Goal: Task Accomplishment & Management: Complete application form

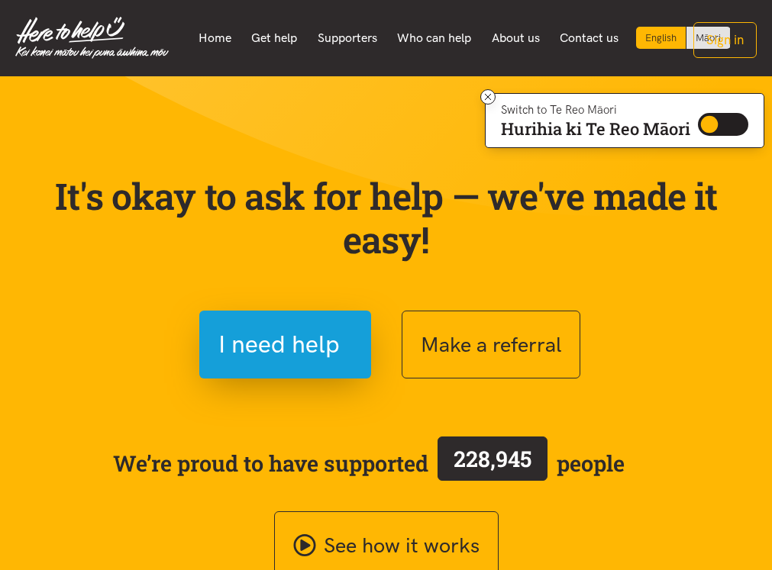
click at [581, 66] on nav "English Māori Home Get help Supporters Who can help About us" at bounding box center [386, 38] width 772 height 76
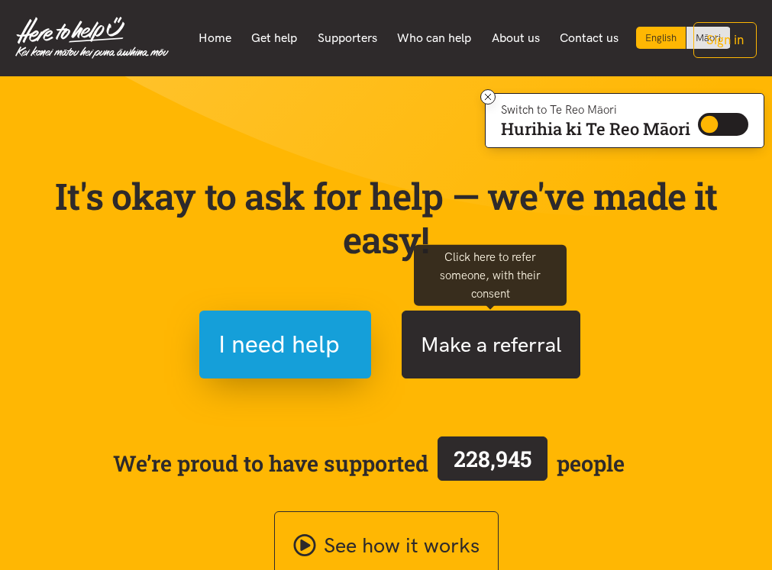
click at [497, 356] on button "Make a referral" at bounding box center [491, 345] width 179 height 68
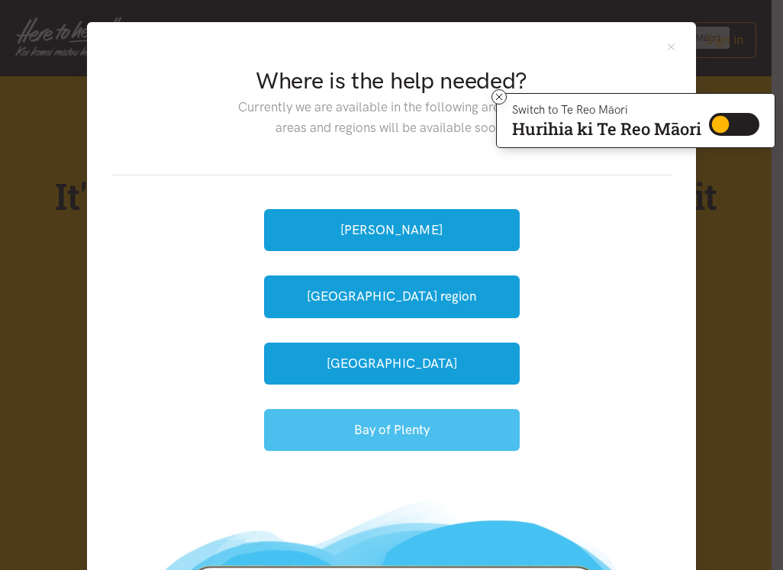
click at [382, 426] on button "Bay of Plenty" at bounding box center [392, 430] width 256 height 42
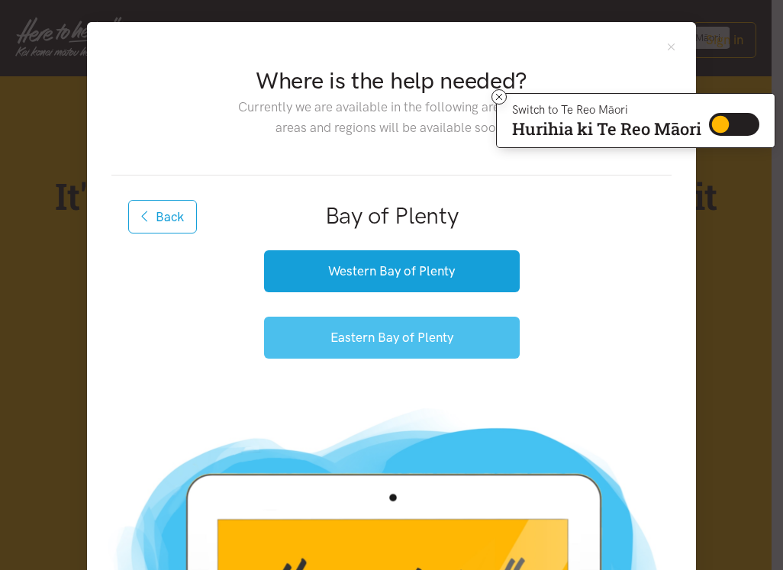
click at [366, 339] on button "Eastern Bay of Plenty" at bounding box center [392, 338] width 256 height 42
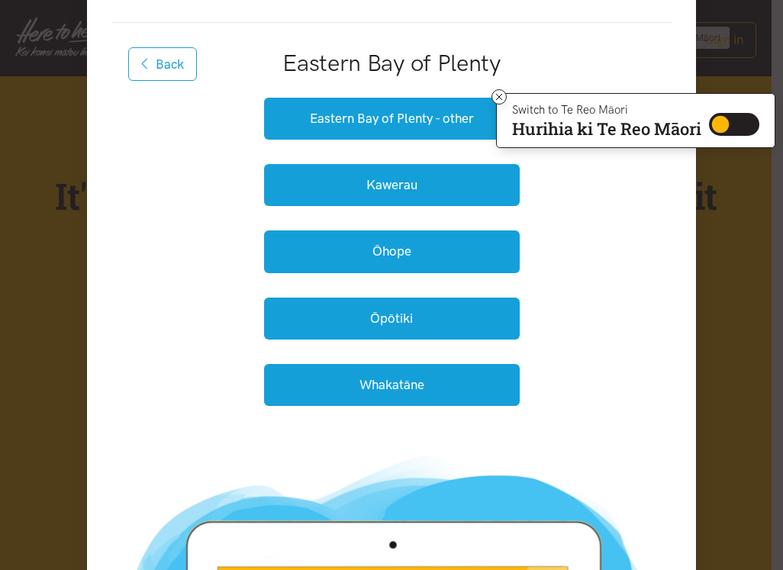
scroll to position [76, 0]
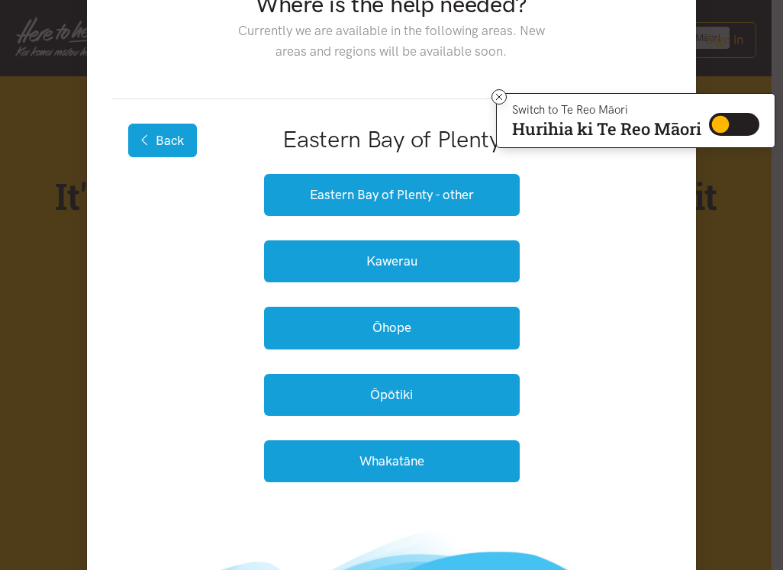
click at [154, 136] on button "Back" at bounding box center [162, 141] width 69 height 34
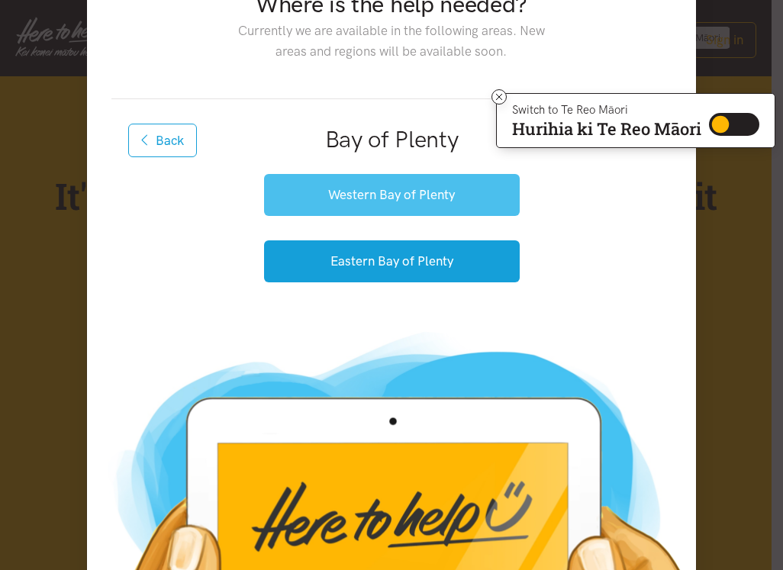
click at [425, 192] on button "Western Bay of Plenty" at bounding box center [392, 195] width 256 height 42
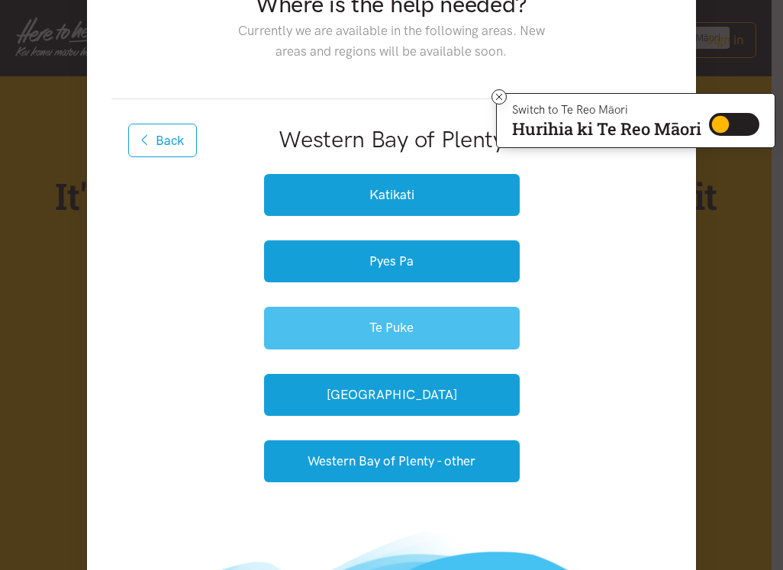
click at [413, 327] on button "Te Puke" at bounding box center [392, 328] width 256 height 42
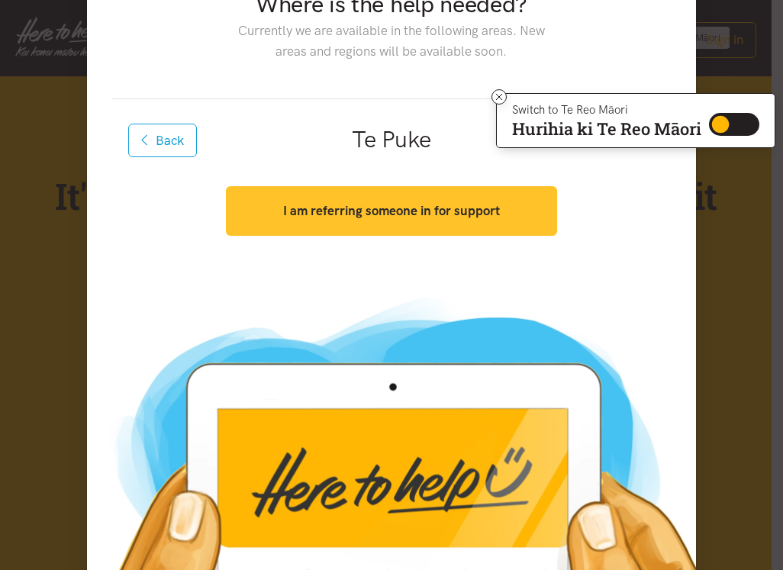
click at [376, 210] on strong "I am referring someone in for support" at bounding box center [391, 210] width 217 height 15
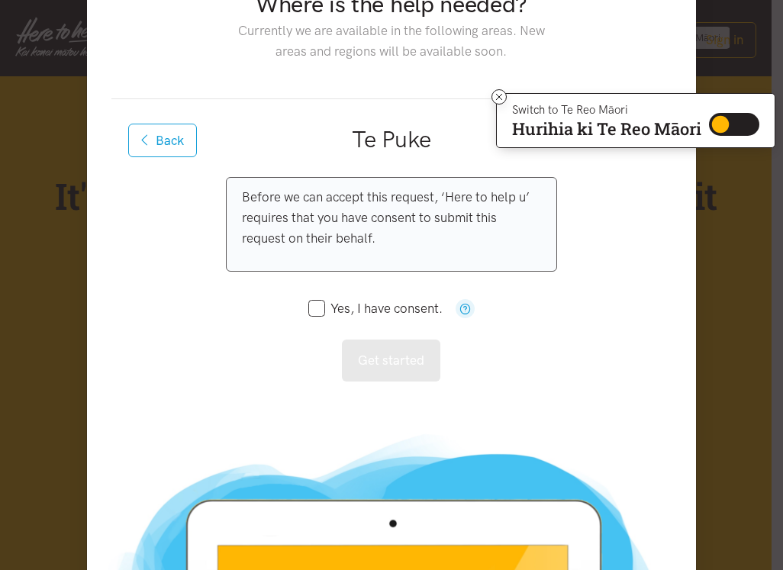
click at [315, 308] on input "Yes, I have consent." at bounding box center [375, 308] width 134 height 13
checkbox input "true"
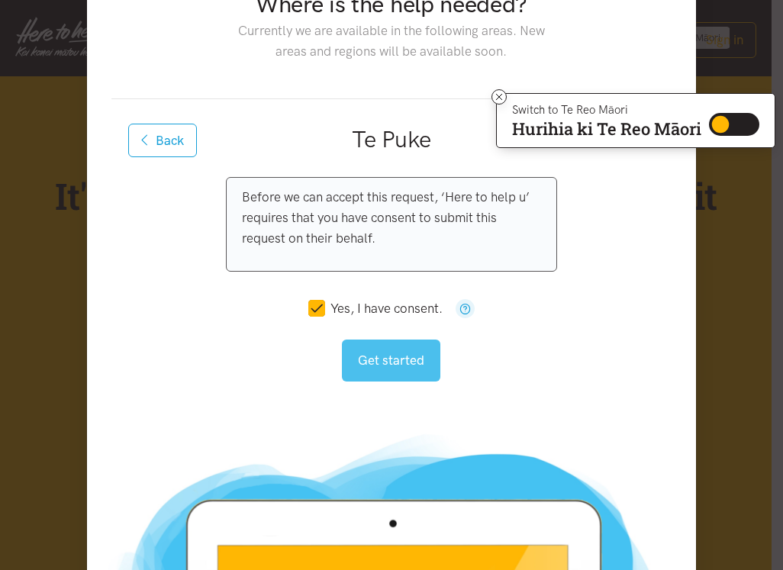
click at [382, 362] on button "Get started" at bounding box center [391, 361] width 98 height 42
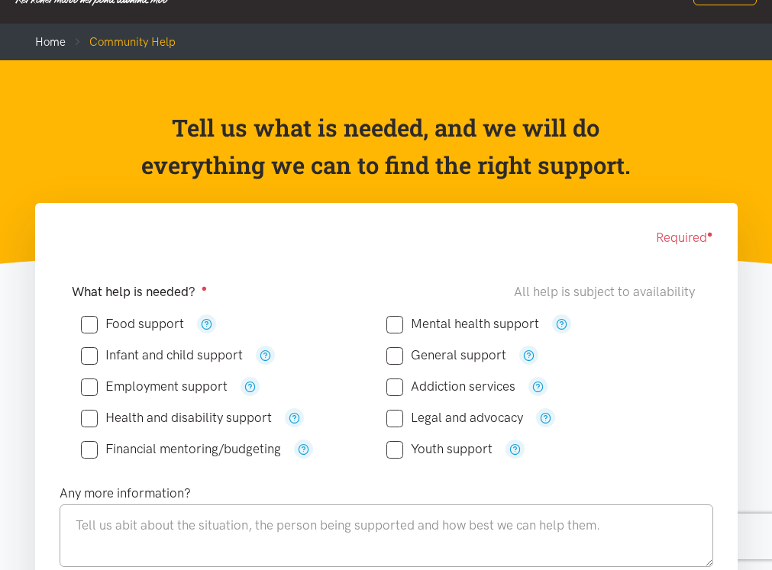
scroll to position [76, 0]
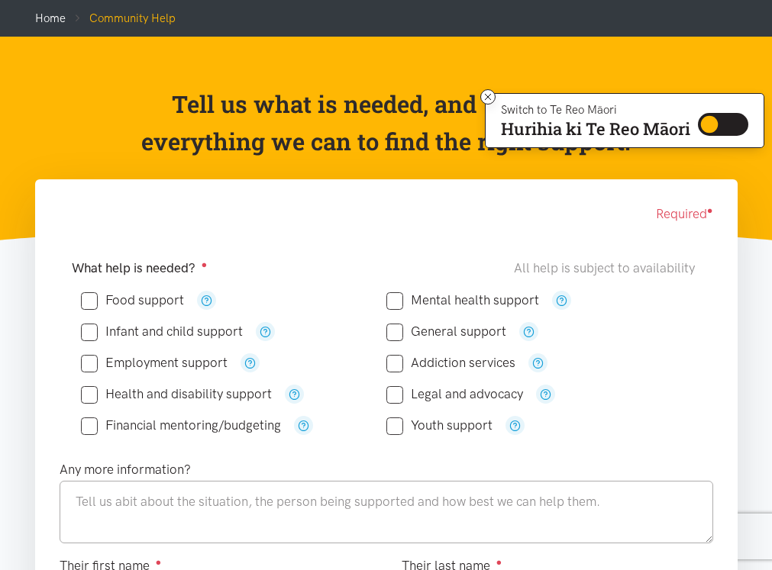
click at [92, 303] on input "Food support" at bounding box center [132, 300] width 103 height 13
checkbox input "true"
click at [88, 395] on input "Health and disability support" at bounding box center [176, 394] width 191 height 13
checkbox input "true"
click at [397, 330] on input "General support" at bounding box center [446, 331] width 120 height 13
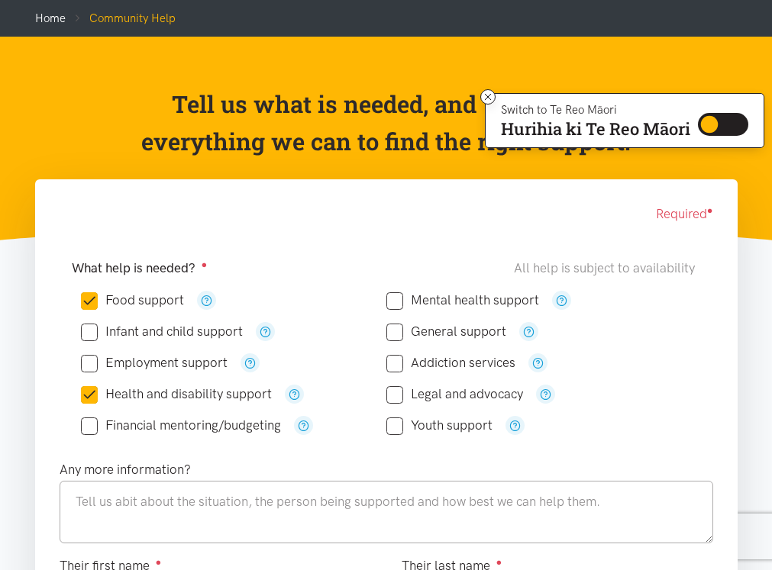
checkbox input "true"
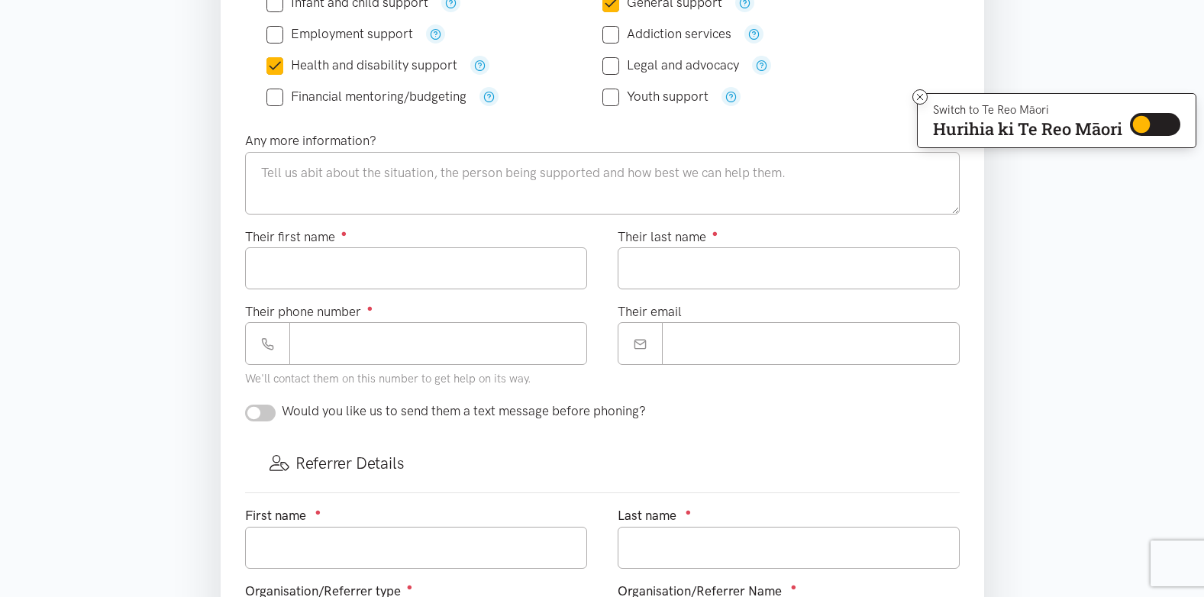
scroll to position [382, 0]
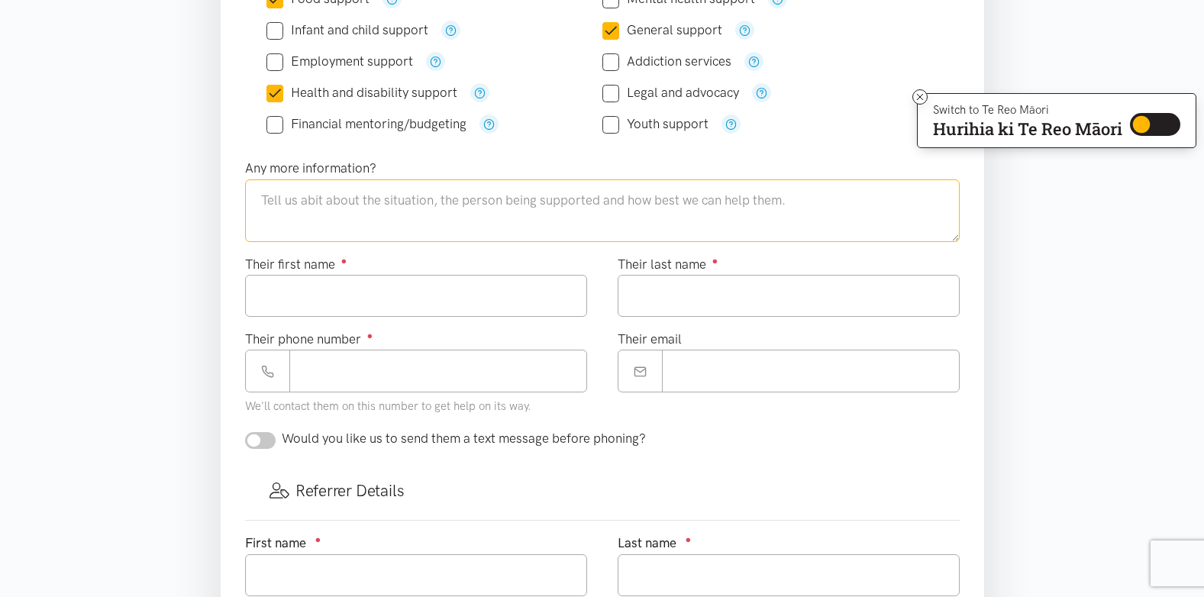
click at [266, 207] on textarea at bounding box center [602, 210] width 715 height 63
paste textarea "Nga mihi [PERSON_NAME] | Social Worker Ph 0272297636 Hauora a Toi [GEOGRAPHIC_D…"
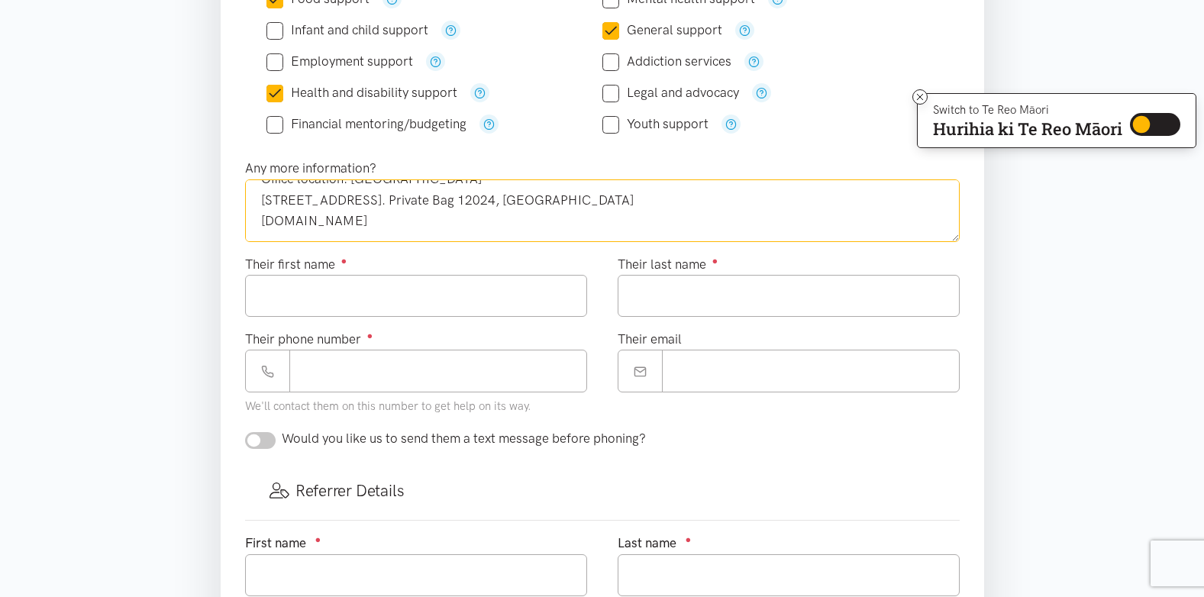
paste textarea "Nga mihi [PERSON_NAME] | Social Worker Ph 0272297636 Hauora a Toi [GEOGRAPHIC_D…"
click at [261, 222] on textarea "Nga mihi [PERSON_NAME] | Social Worker Ph 0272297636 Hauora a Toi [GEOGRAPHIC_D…" at bounding box center [602, 210] width 715 height 63
paste textarea "Nga mihi [PERSON_NAME] | Social Worker Ph 0272297636 Hauora a Toi [GEOGRAPHIC_D…"
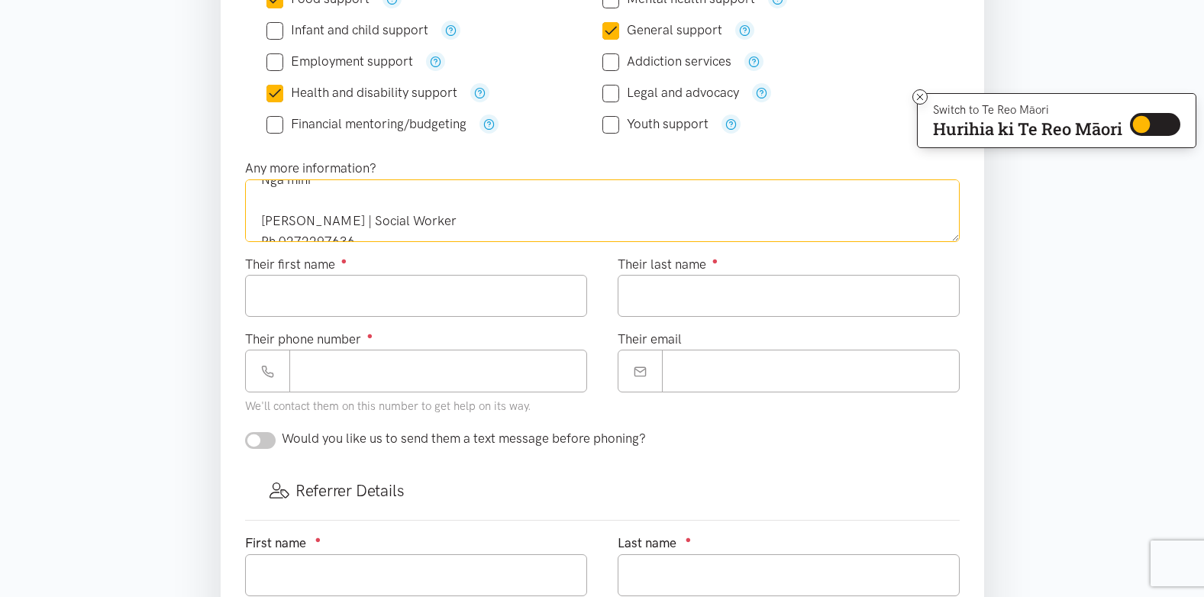
click at [257, 197] on textarea "Nga mihi [PERSON_NAME] | Social Worker Ph 0272297636 Hauora a Toi [GEOGRAPHIC_D…" at bounding box center [602, 210] width 715 height 63
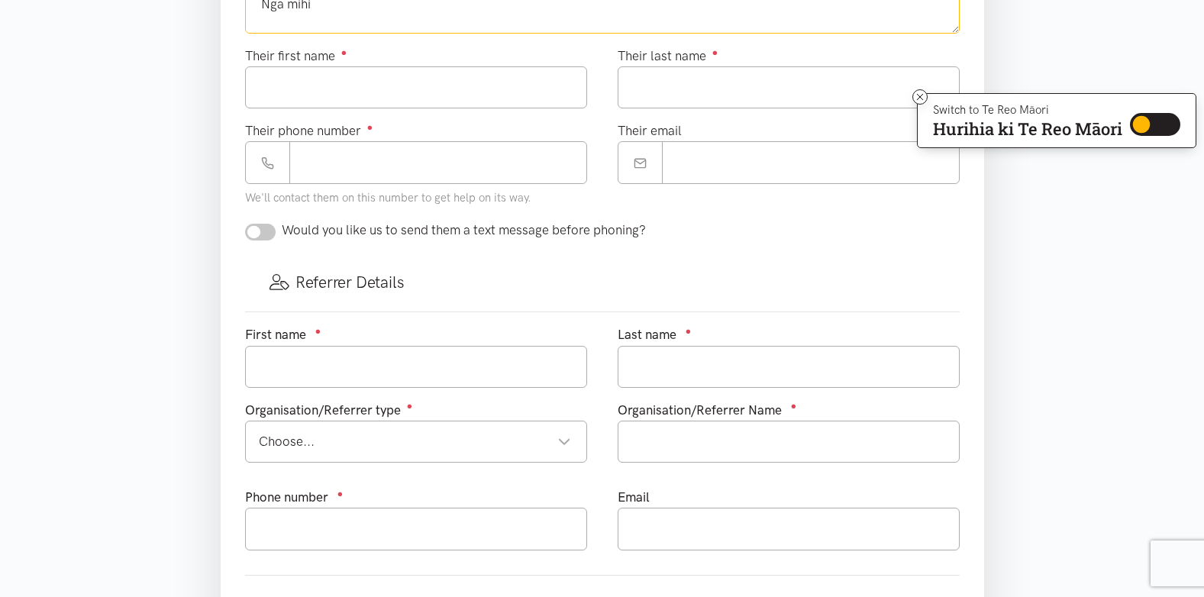
scroll to position [611, 0]
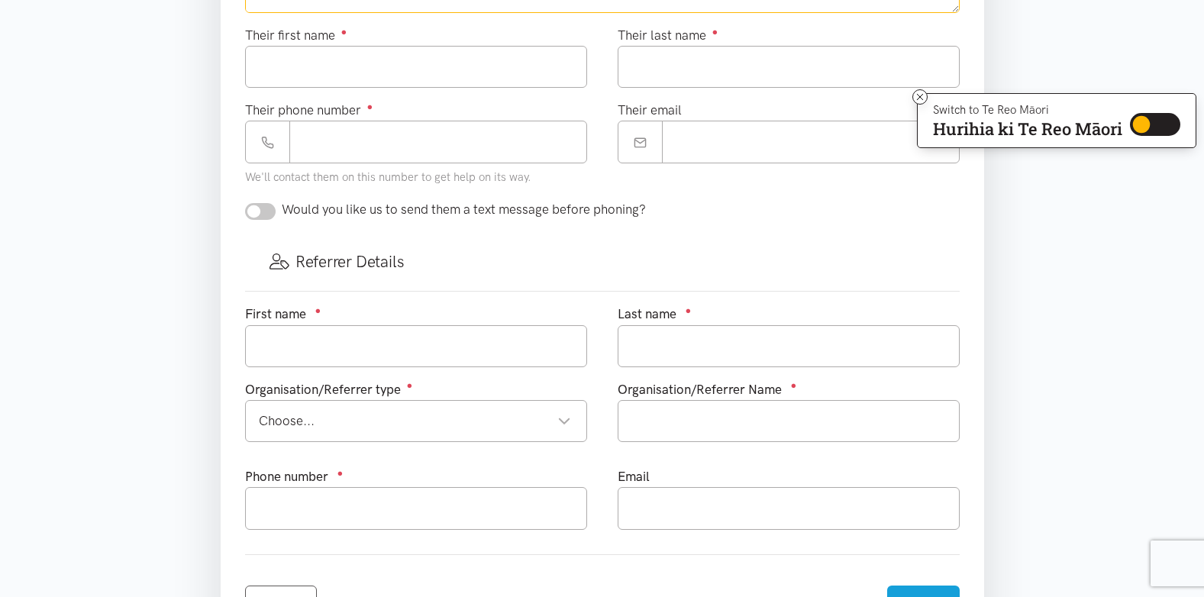
type textarea "Nga mihi [PERSON_NAME] | Social Worker Ph 0272297636 Hauora a Toi [GEOGRAPHIC_D…"
click at [264, 76] on input "Their first name ●" at bounding box center [416, 67] width 342 height 42
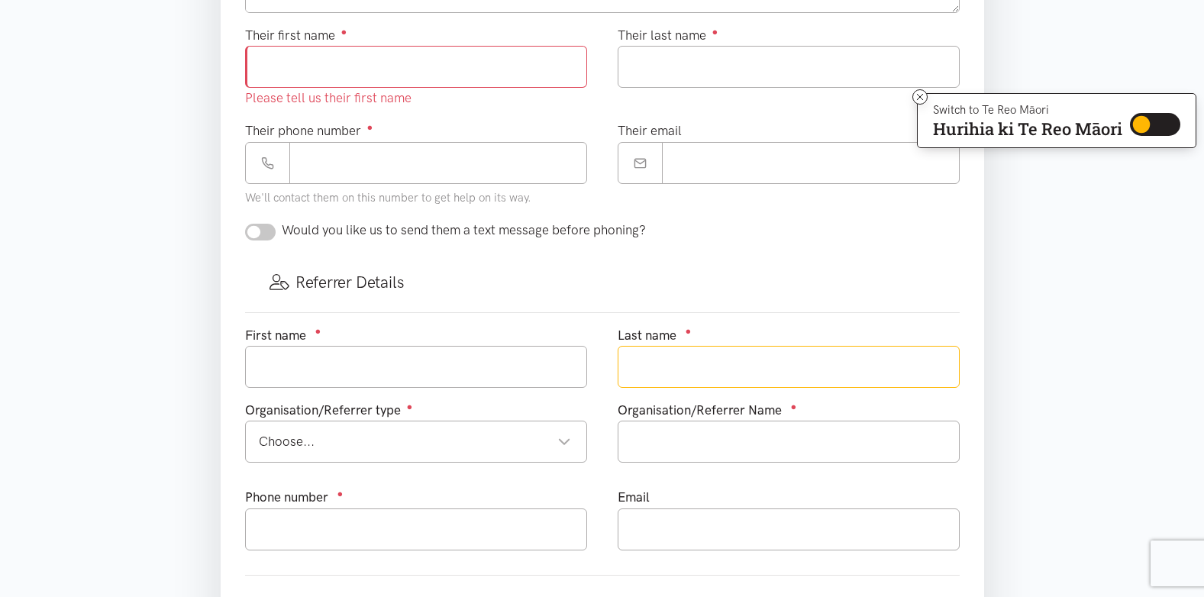
click at [648, 353] on input "text" at bounding box center [789, 367] width 342 height 42
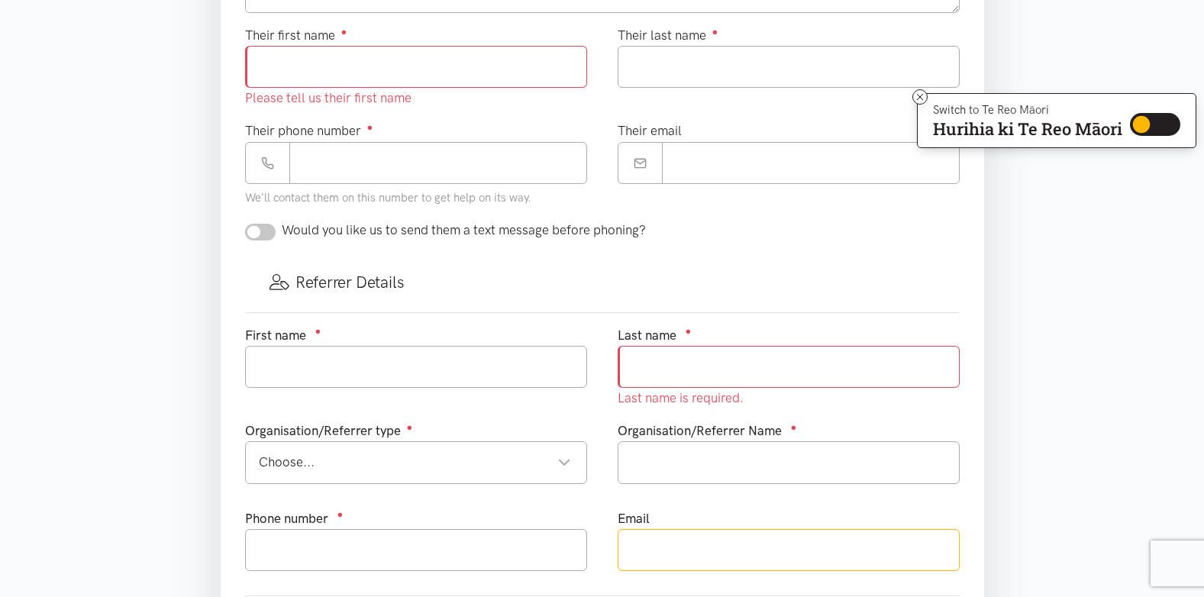
click at [640, 521] on div "Email" at bounding box center [789, 539] width 342 height 63
type input "[PERSON_NAME][EMAIL_ADDRESS][PERSON_NAME][DOMAIN_NAME]"
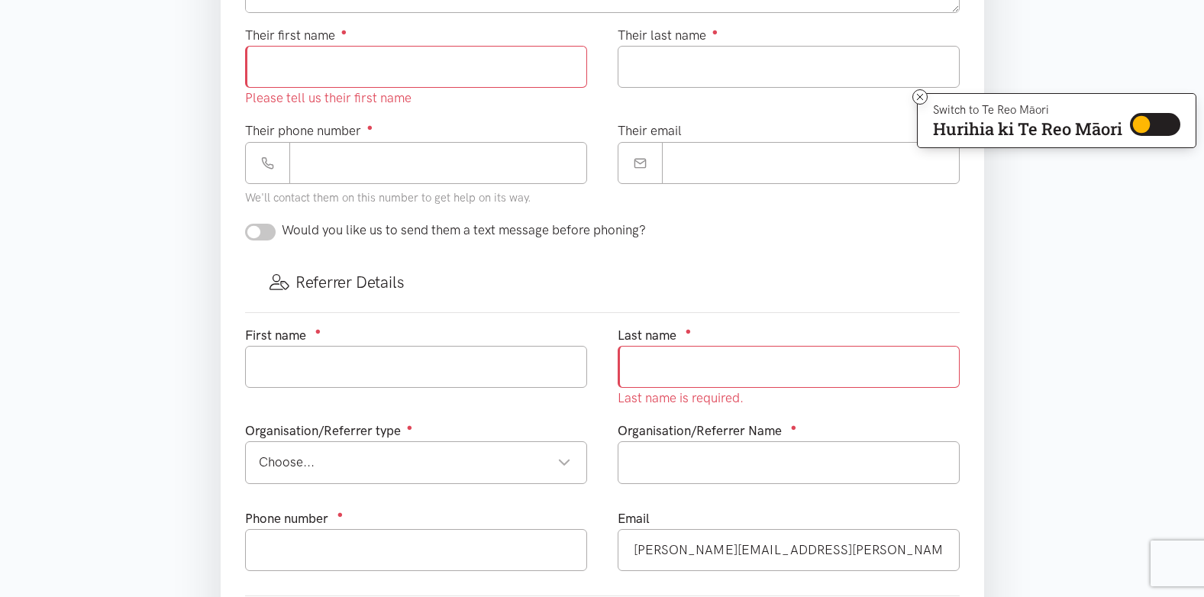
click at [641, 363] on input "text" at bounding box center [789, 367] width 342 height 42
type input "[PERSON_NAME]"
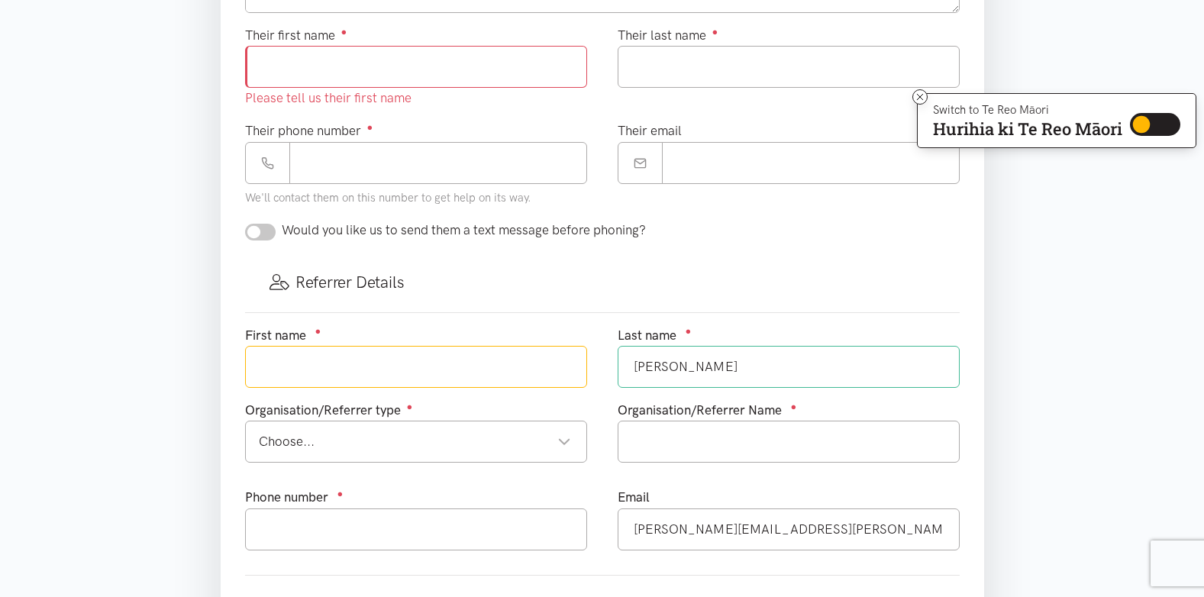
click at [401, 371] on input "text" at bounding box center [416, 367] width 342 height 42
click at [477, 444] on div "Choose..." at bounding box center [415, 441] width 312 height 21
type input "[PERSON_NAME]"
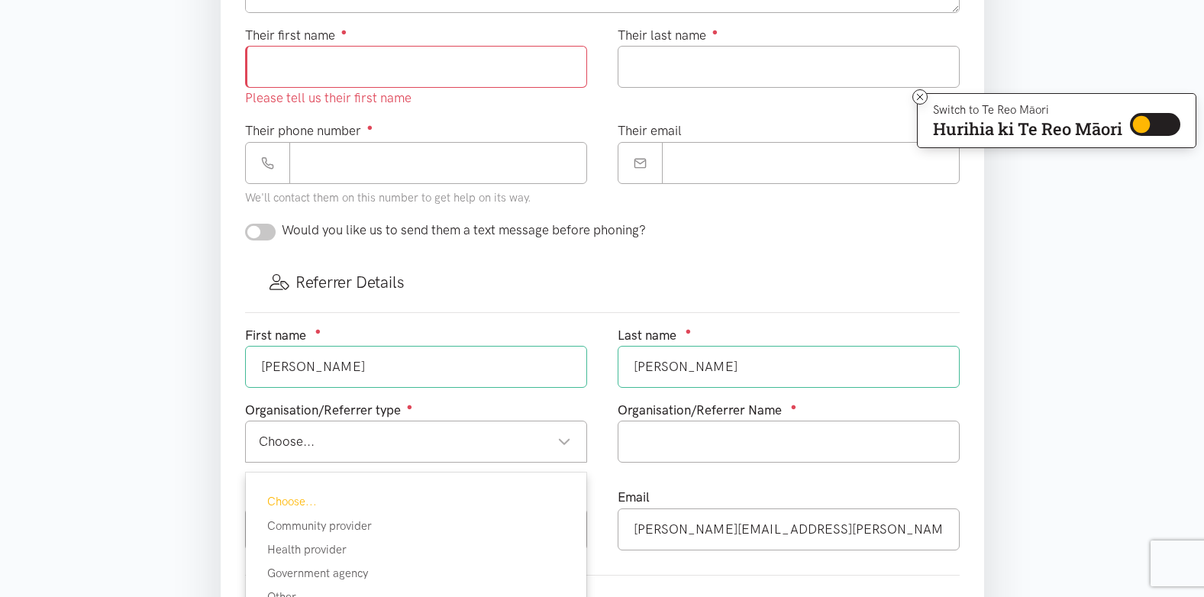
click at [563, 440] on div "Choose..." at bounding box center [415, 441] width 312 height 21
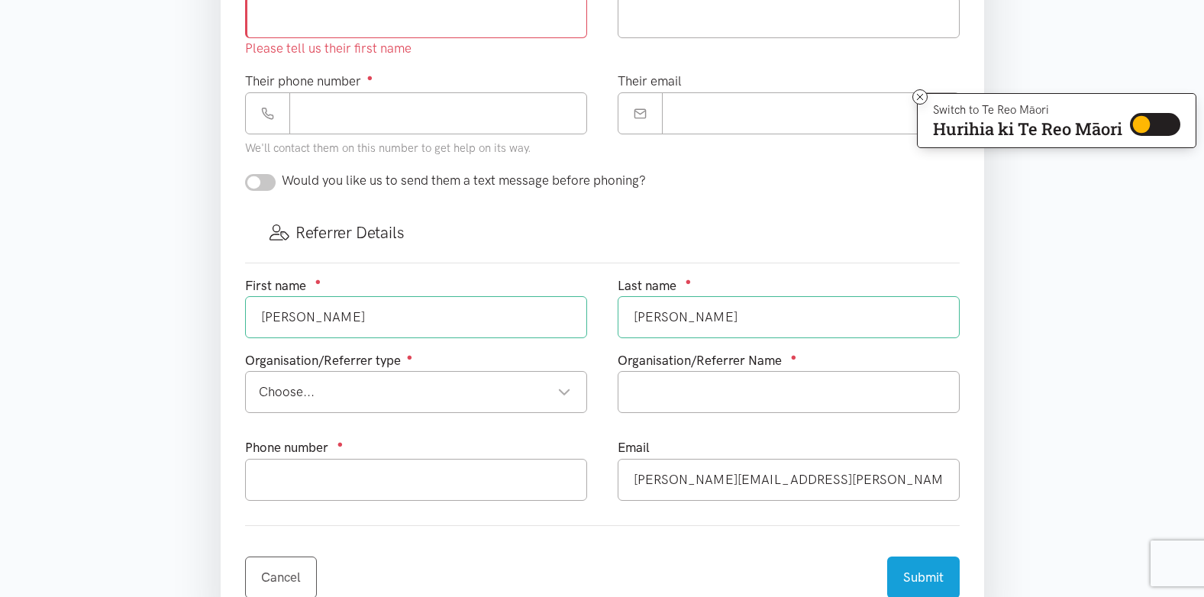
scroll to position [687, 0]
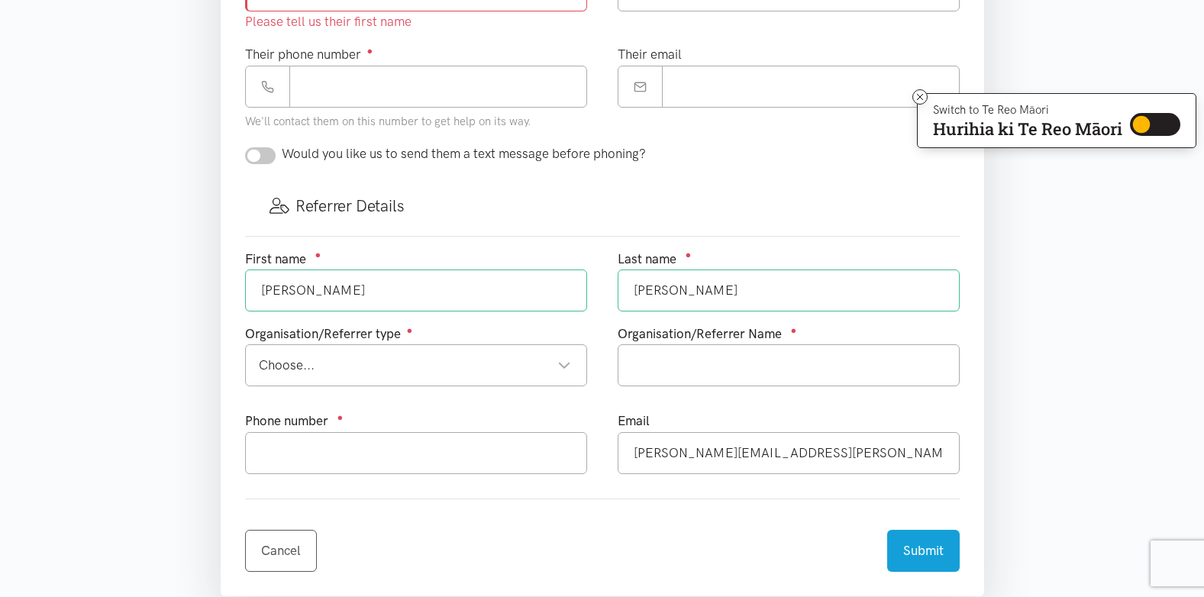
click at [563, 365] on div "Choose..." at bounding box center [415, 365] width 312 height 21
click at [633, 363] on input "text" at bounding box center [789, 365] width 342 height 42
type input "Te Whatu Ora"
click at [263, 450] on input "text" at bounding box center [416, 453] width 342 height 42
click at [294, 449] on input "027" at bounding box center [416, 453] width 342 height 42
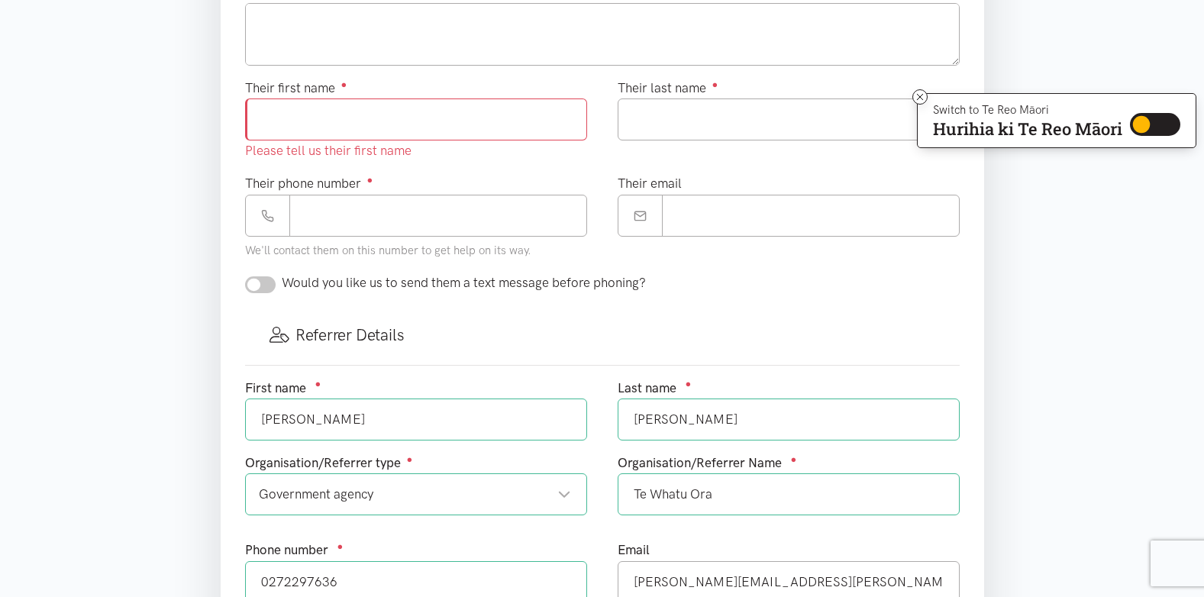
scroll to position [534, 0]
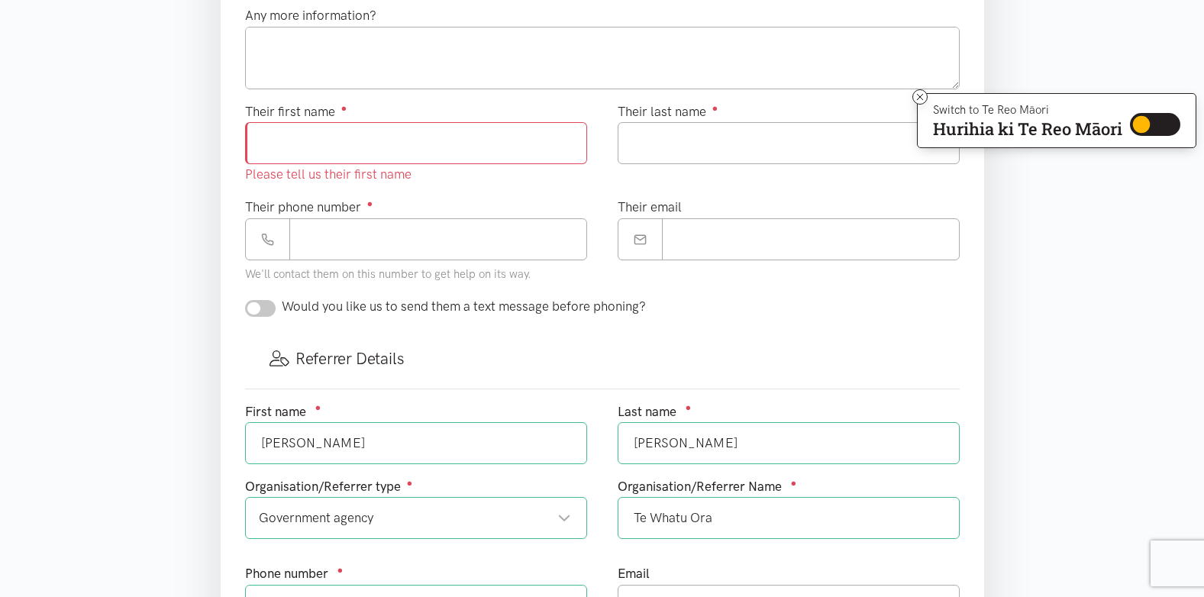
type input "0272297636"
click at [260, 308] on input "checkbox" at bounding box center [260, 308] width 31 height 17
checkbox input "true"
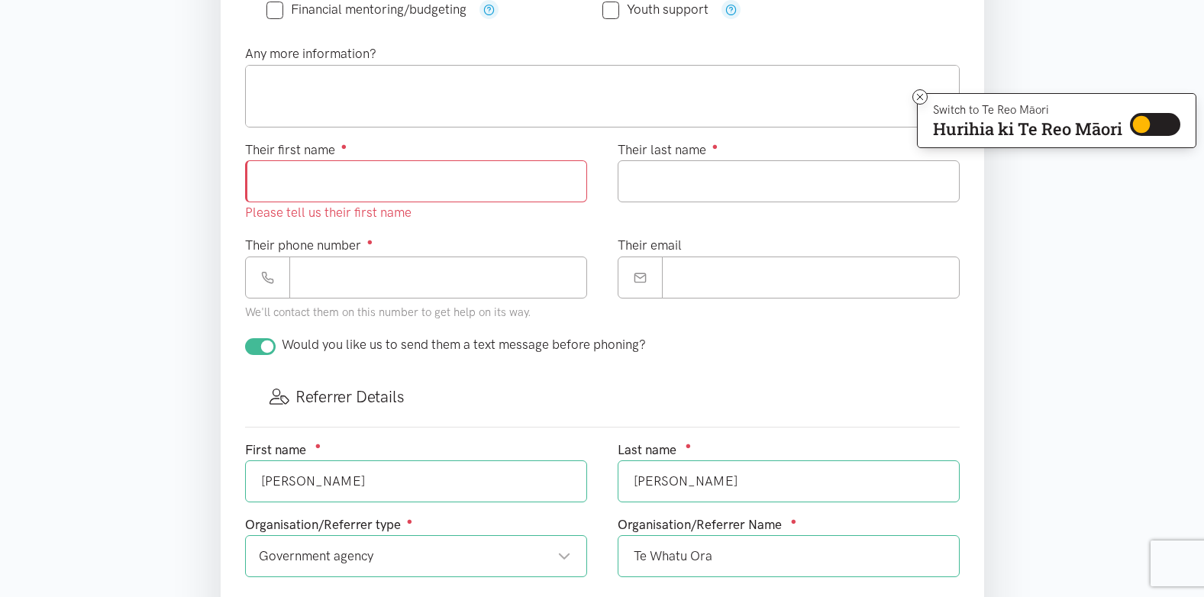
scroll to position [458, 0]
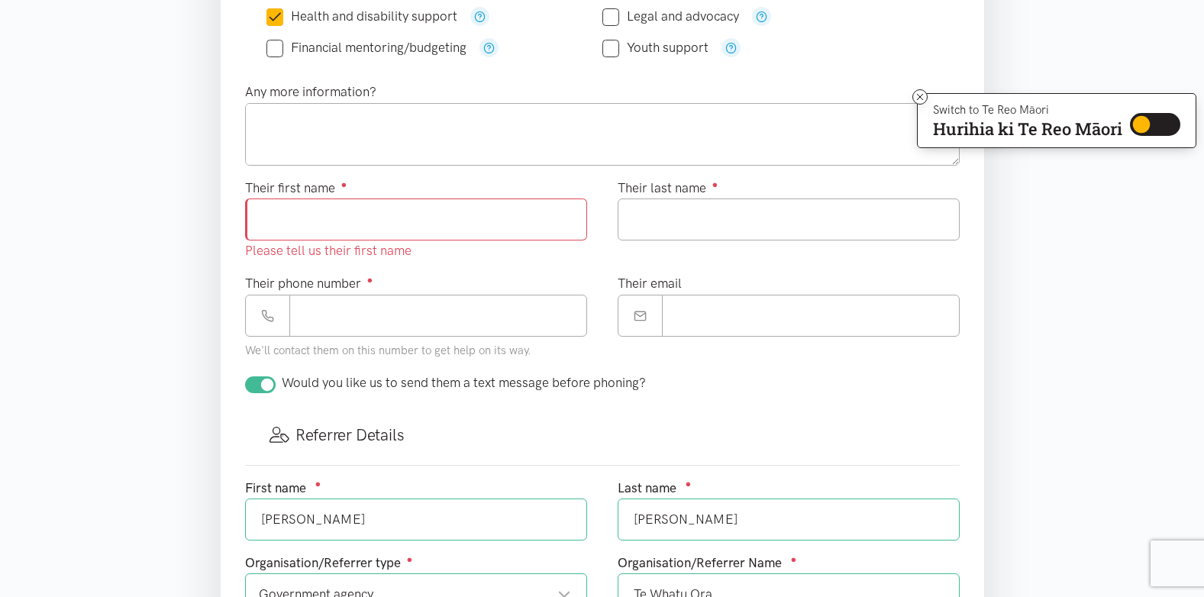
click at [293, 224] on input "Their first name ●" at bounding box center [416, 219] width 342 height 42
type input "******"
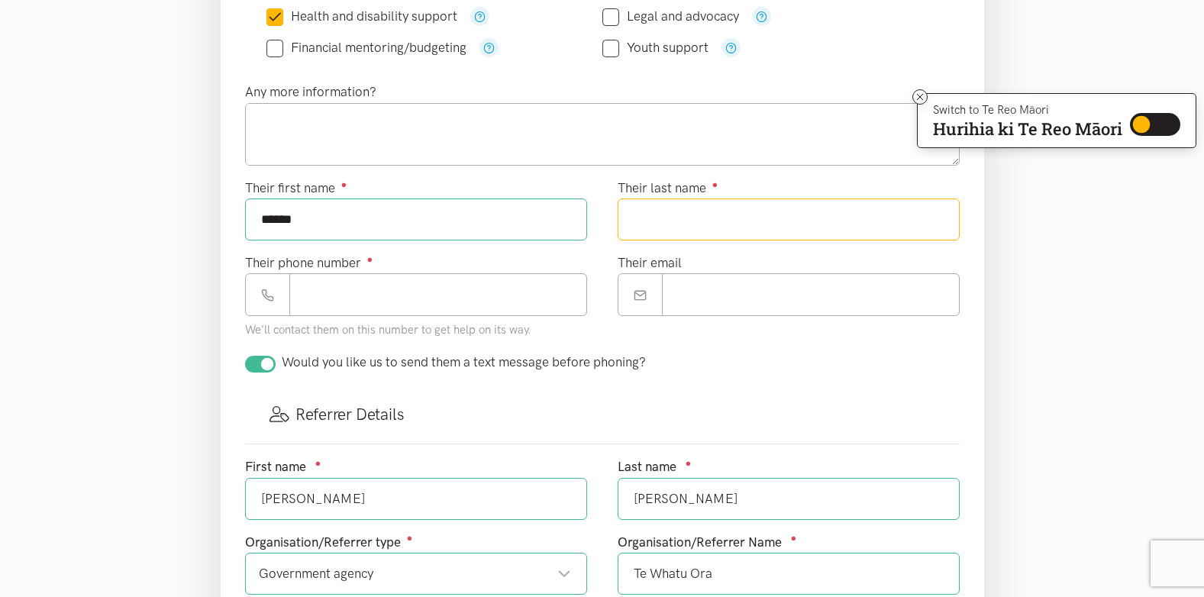
click at [636, 224] on input "Their last name ●" at bounding box center [789, 219] width 342 height 42
type input "*****"
click at [347, 302] on input "Their phone number ●" at bounding box center [438, 294] width 298 height 42
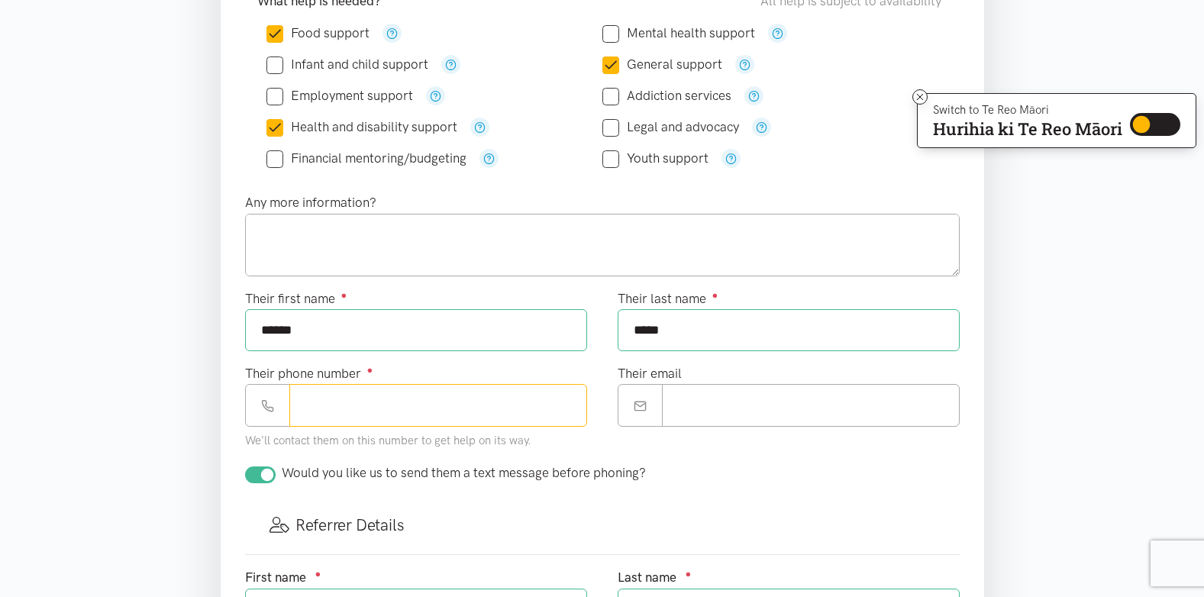
scroll to position [382, 0]
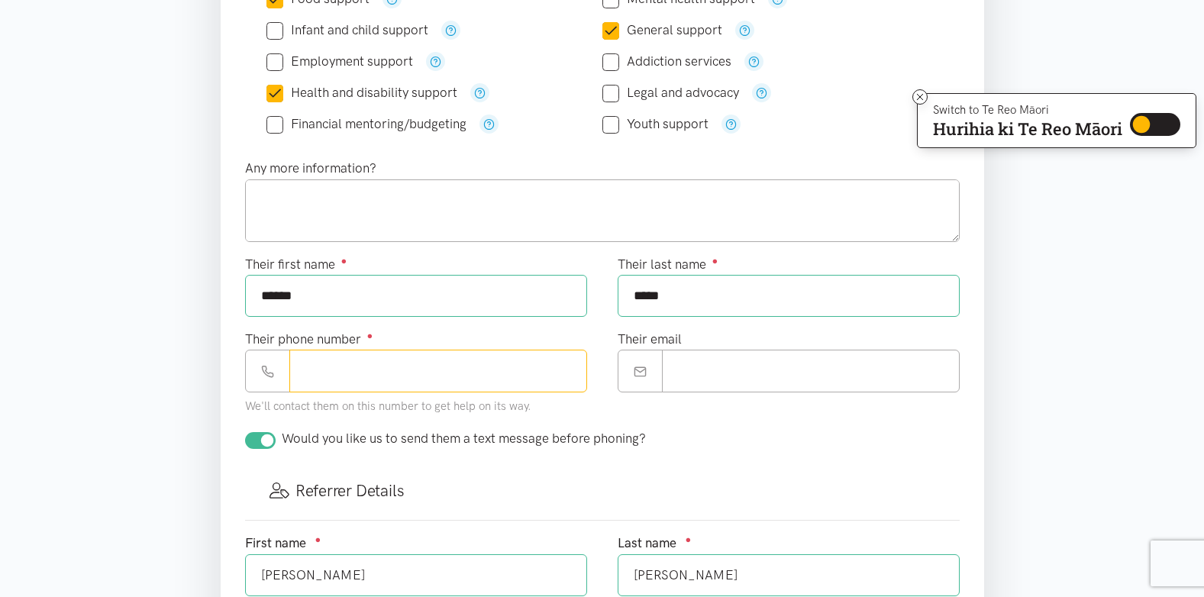
type input "*"
type input "**********"
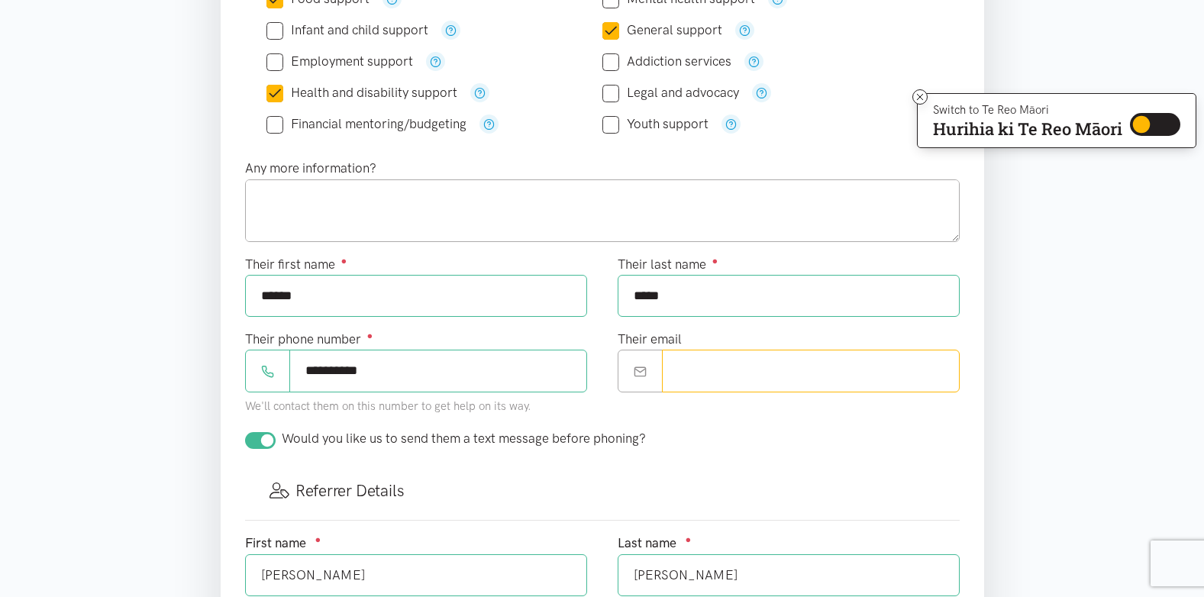
click at [679, 370] on input "Their email" at bounding box center [811, 371] width 298 height 42
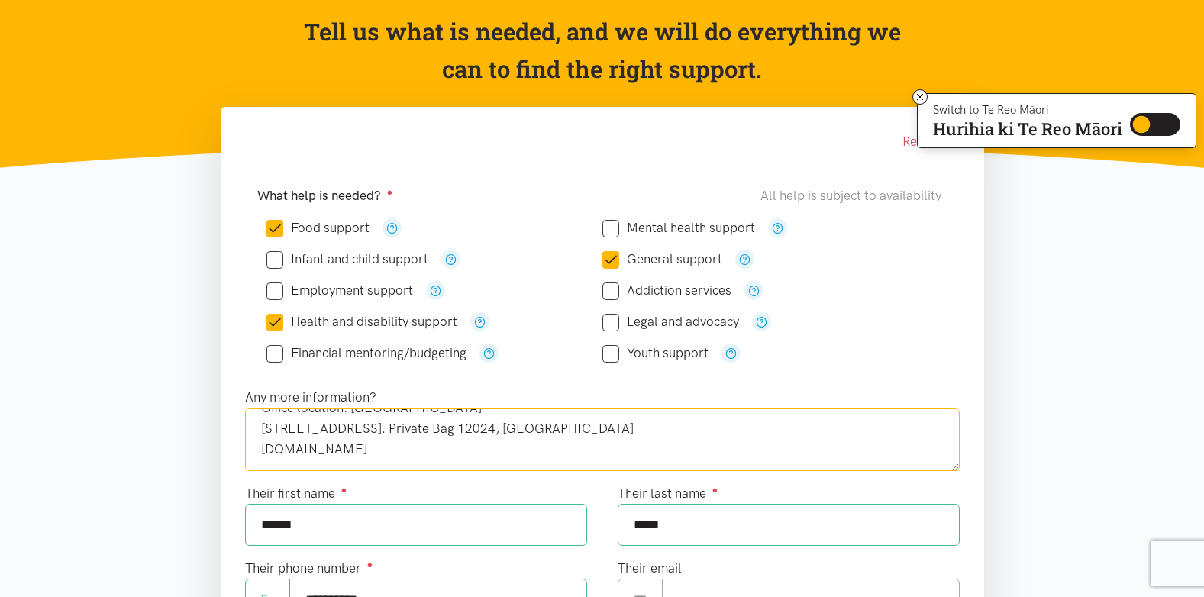
scroll to position [1049, 0]
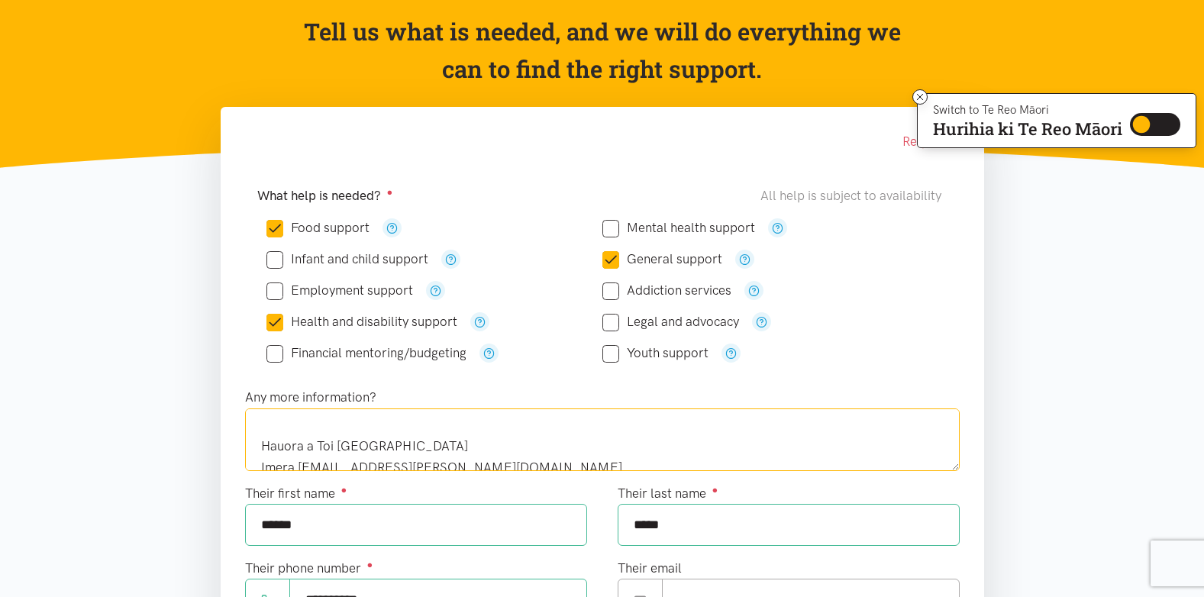
drag, startPoint x: 378, startPoint y: 433, endPoint x: 365, endPoint y: 419, distance: 18.9
click at [365, 419] on textarea "Nga mihi [PERSON_NAME] | Social Worker Ph 0272297636 Hauora a Toi [GEOGRAPHIC_D…" at bounding box center [602, 439] width 715 height 63
type textarea "Nga mihi [PERSON_NAME] | Social Worker Ph 0272297636 Hauora a Toi [GEOGRAPHIC_D…"
